Goal: Task Accomplishment & Management: Use online tool/utility

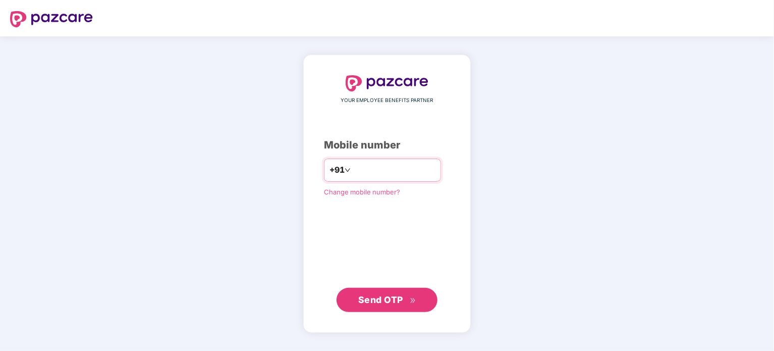
click at [388, 169] on input "number" at bounding box center [394, 170] width 83 height 16
type input "**********"
click at [400, 292] on span "Send OTP" at bounding box center [387, 299] width 58 height 14
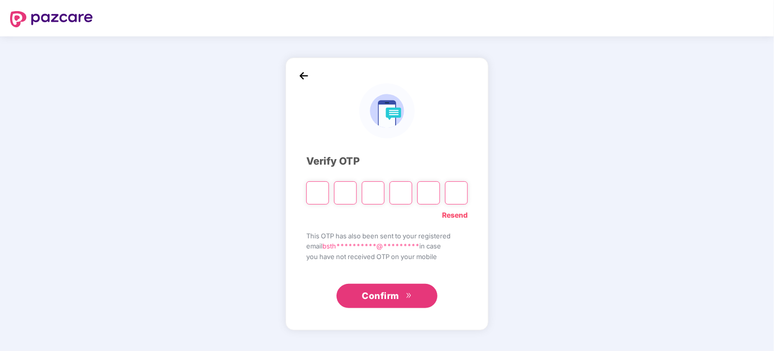
type input "*"
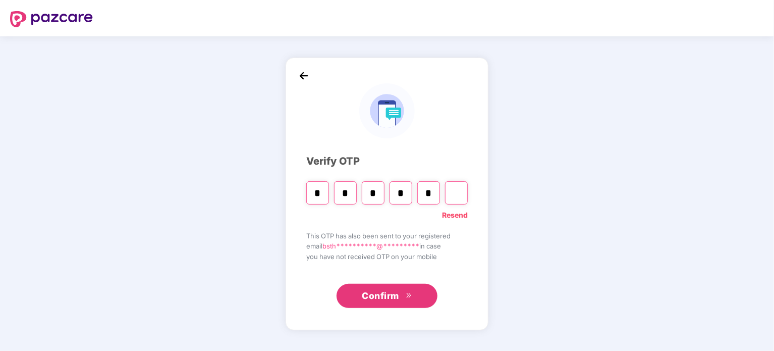
type input "*"
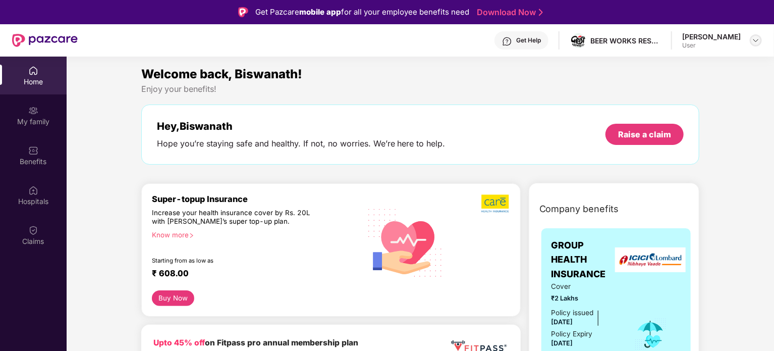
click at [759, 37] on img at bounding box center [756, 40] width 8 height 8
click at [654, 133] on div "Raise a claim" at bounding box center [644, 134] width 53 height 11
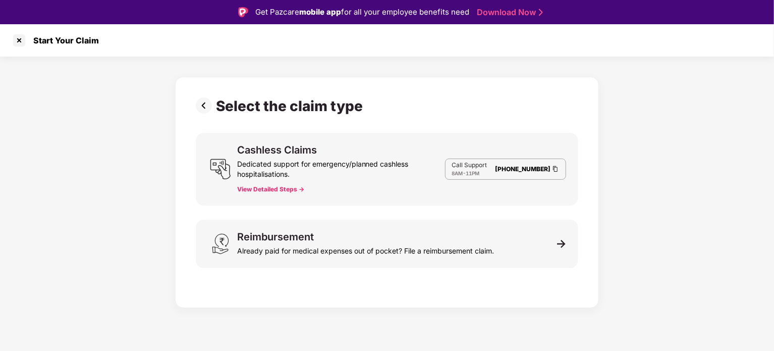
click at [271, 191] on button "View Detailed Steps ->" at bounding box center [270, 189] width 67 height 8
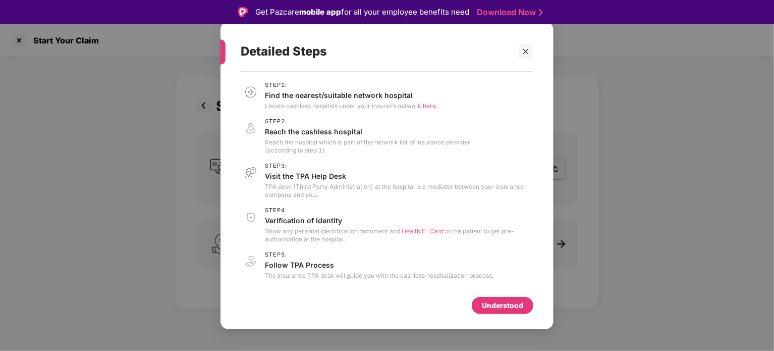
scroll to position [24, 0]
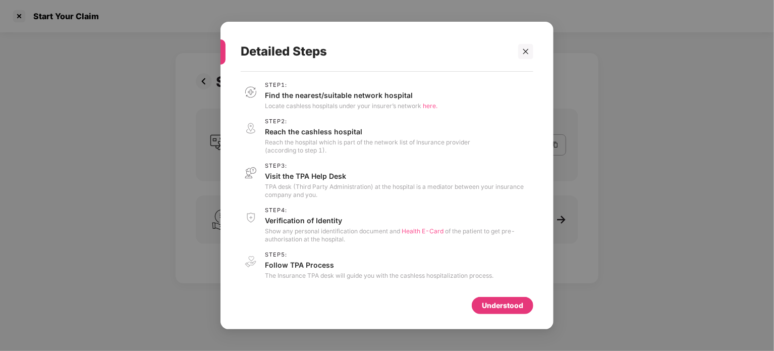
click at [426, 105] on span "here." at bounding box center [430, 106] width 15 height 8
click at [522, 49] on icon "close" at bounding box center [525, 51] width 7 height 7
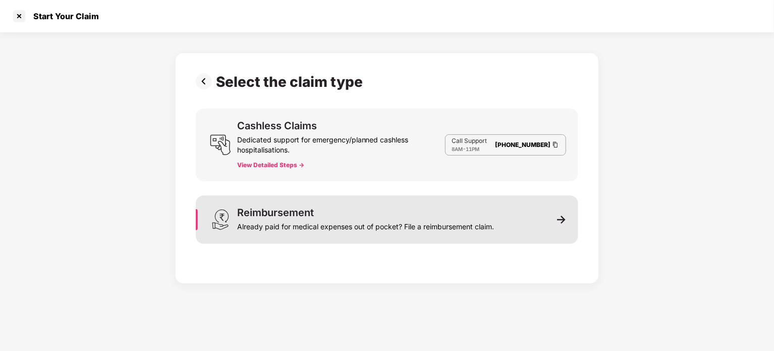
click at [281, 213] on div "Reimbursement" at bounding box center [275, 212] width 77 height 10
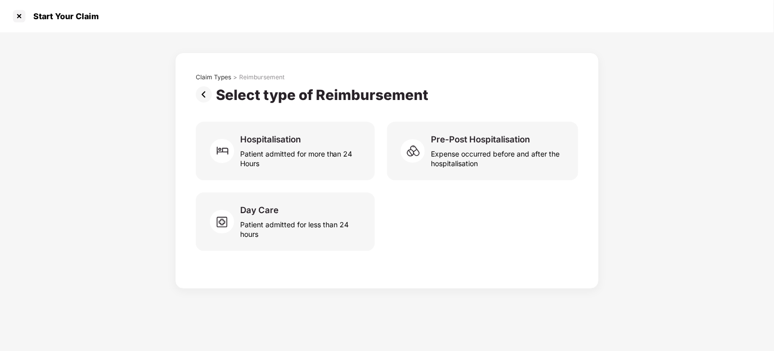
click at [201, 95] on img at bounding box center [206, 94] width 20 height 16
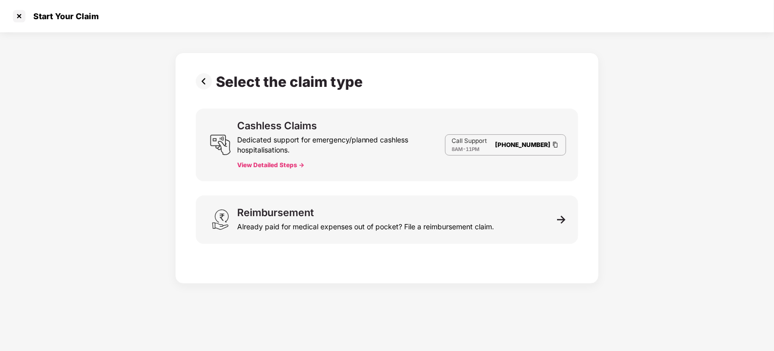
click at [200, 78] on img at bounding box center [206, 81] width 20 height 16
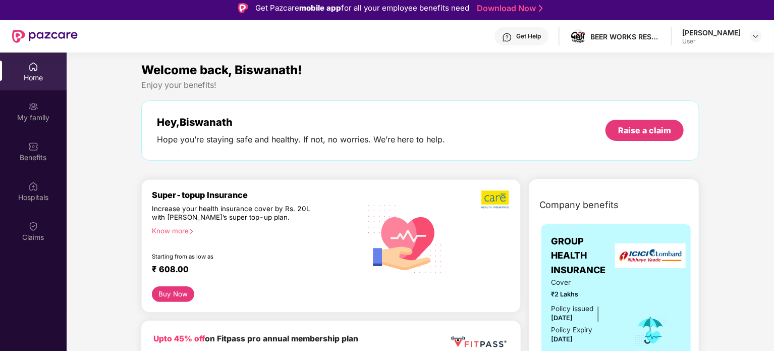
scroll to position [0, 0]
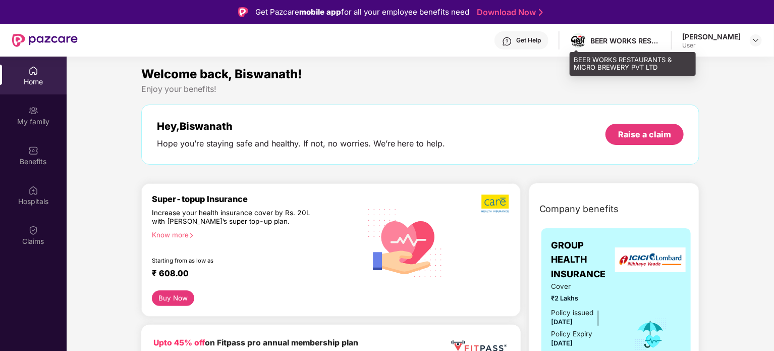
click at [587, 37] on div "BEER WORKS RESTAURANTS & MICRO BREWERY PVT LTD" at bounding box center [615, 41] width 91 height 18
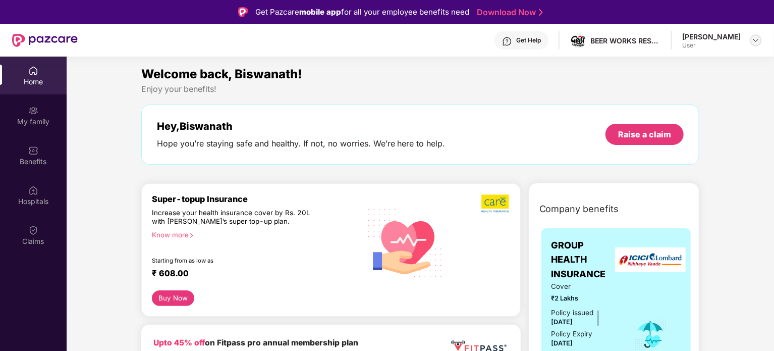
click at [750, 38] on div at bounding box center [756, 40] width 12 height 12
click at [584, 91] on div "Enjoy your benefits!" at bounding box center [420, 89] width 559 height 11
click at [40, 121] on div "My family" at bounding box center [33, 122] width 67 height 10
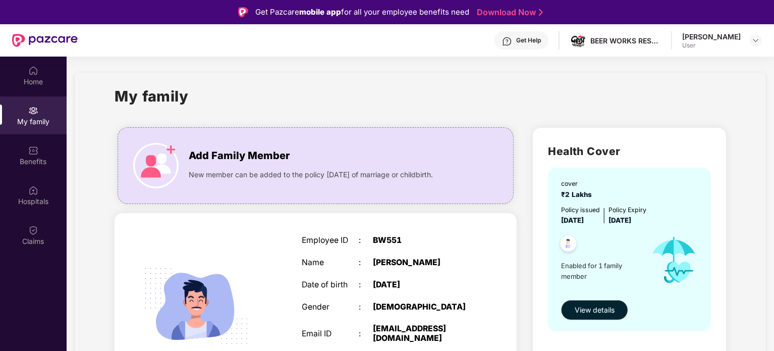
scroll to position [53, 0]
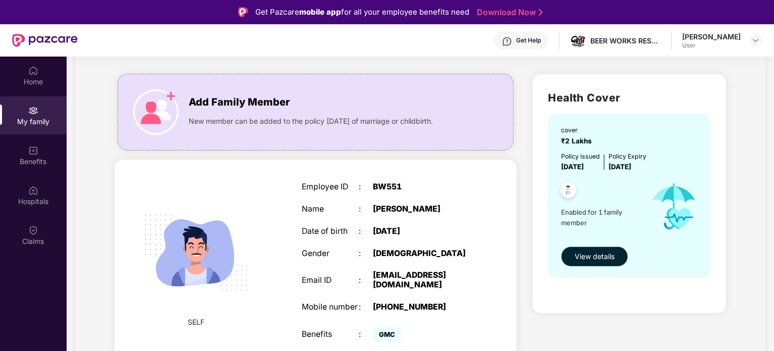
click at [598, 256] on span "View details" at bounding box center [595, 256] width 40 height 11
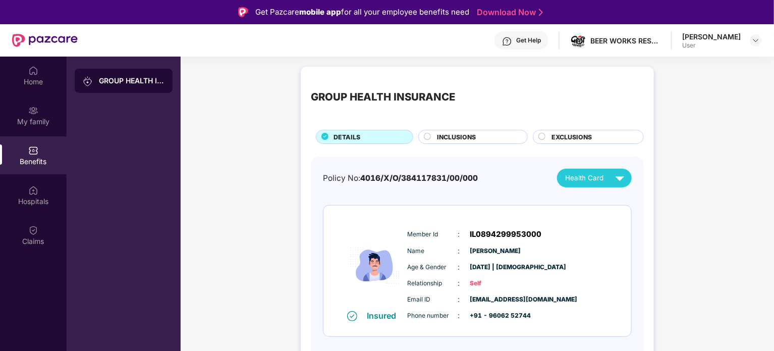
scroll to position [57, 0]
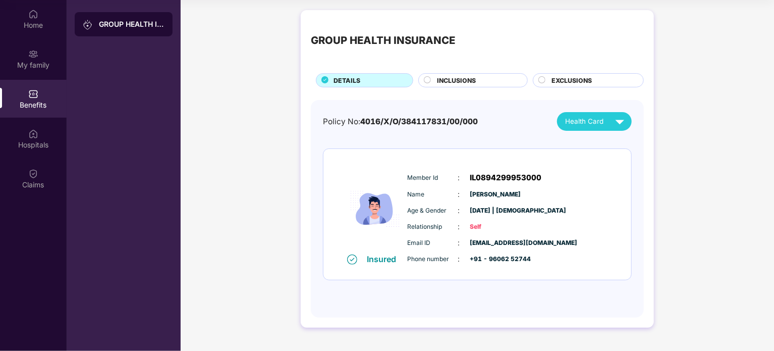
click at [478, 81] on div "INCLUSIONS" at bounding box center [477, 81] width 90 height 11
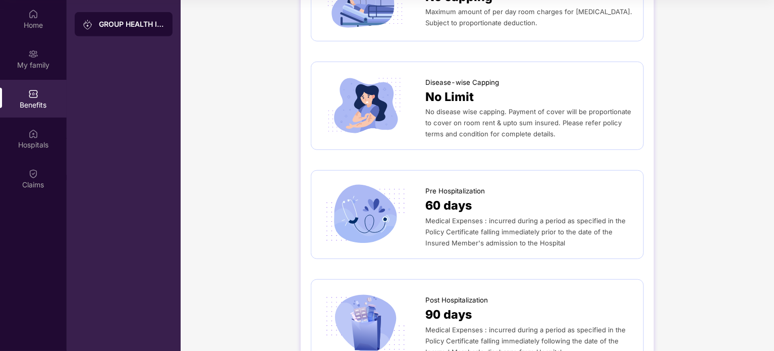
scroll to position [0, 0]
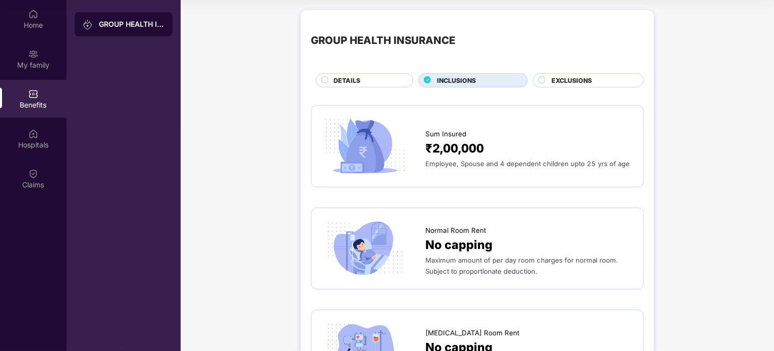
click at [366, 78] on div "DETAILS" at bounding box center [368, 81] width 79 height 11
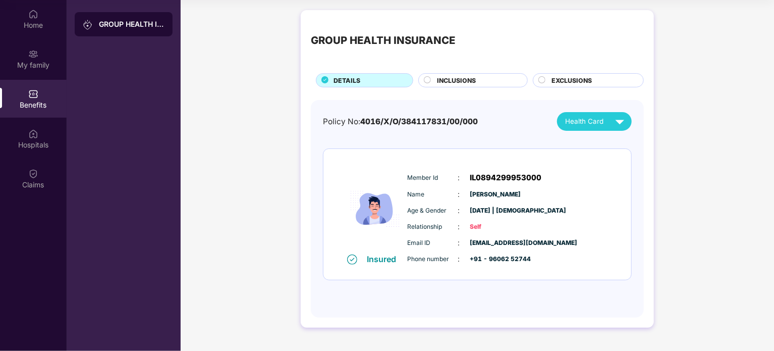
click at [575, 78] on span "EXCLUSIONS" at bounding box center [572, 81] width 40 height 10
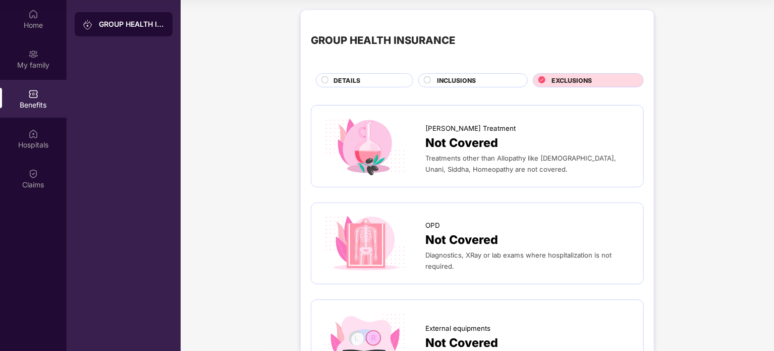
click at [344, 76] on span "DETAILS" at bounding box center [347, 81] width 27 height 10
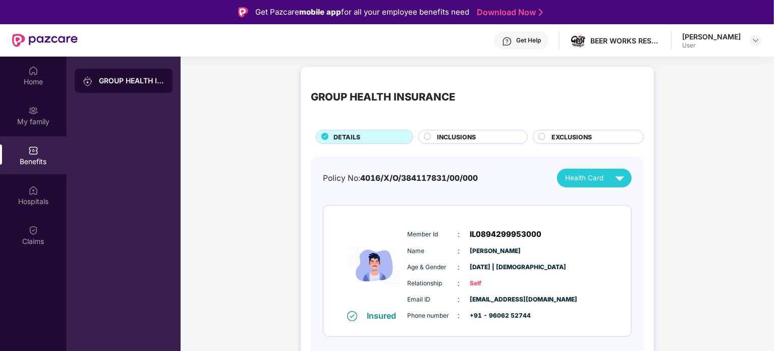
click at [679, 34] on div "Get Help BEER WORKS RESTAURANTS & MICRO BREWERY PVT LTD [PERSON_NAME] User" at bounding box center [420, 40] width 684 height 32
click at [759, 38] on img at bounding box center [756, 40] width 8 height 8
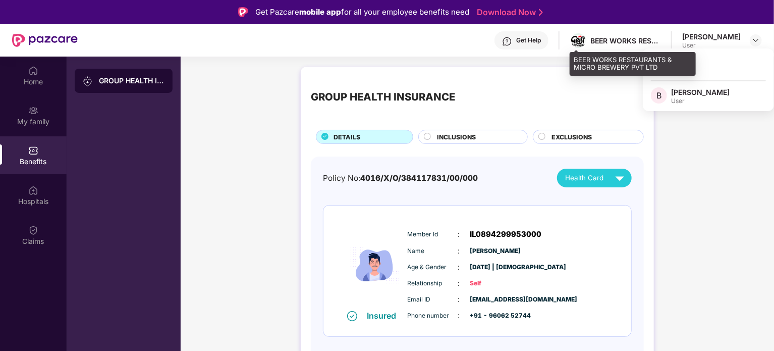
click at [630, 39] on div "BEER WORKS RESTAURANTS & MICRO BREWERY PVT LTD" at bounding box center [626, 41] width 71 height 10
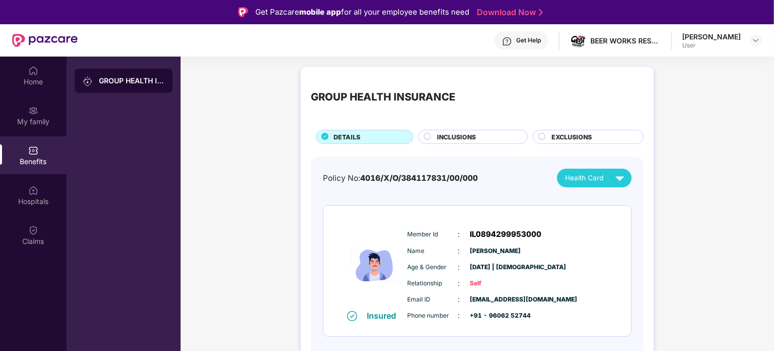
click at [690, 38] on div "[PERSON_NAME]" at bounding box center [711, 37] width 59 height 10
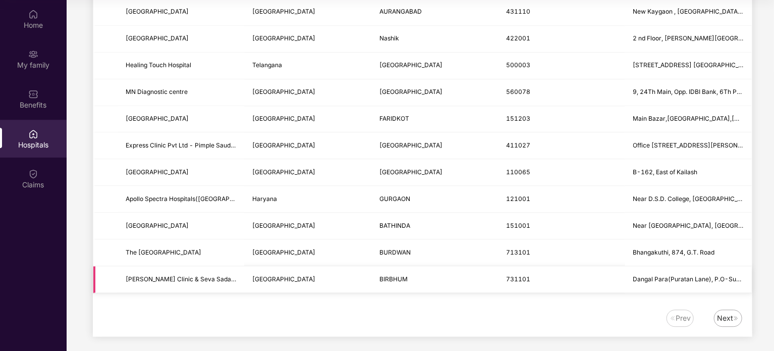
scroll to position [56, 0]
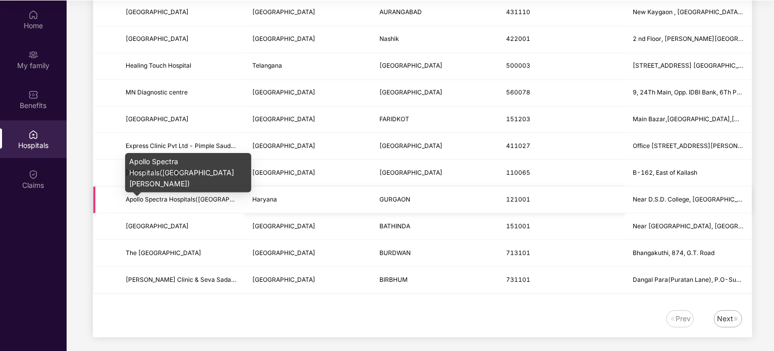
click at [151, 195] on span "Apollo Spectra Hospitals(Unit Of Sheetla Hospital)" at bounding box center [220, 199] width 188 height 8
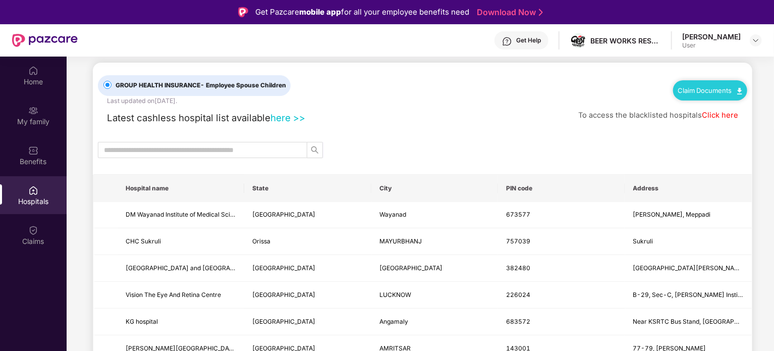
scroll to position [0, 0]
